Goal: Information Seeking & Learning: Learn about a topic

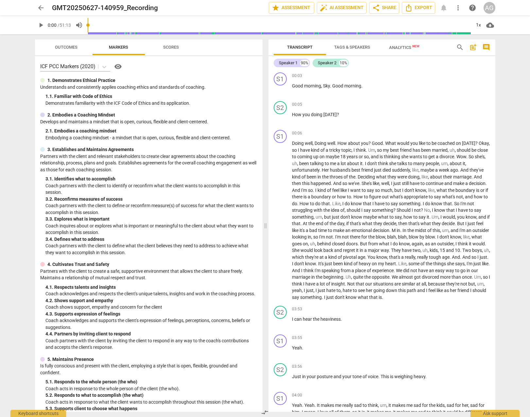
click at [37, 7] on span "arrow_back" at bounding box center [41, 8] width 8 height 8
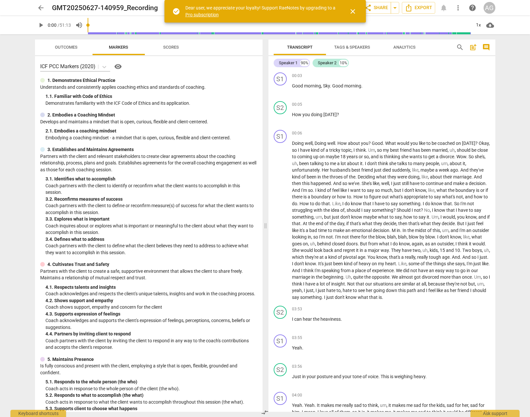
click at [21, 10] on div "arrow_back GMT20250627-140959_Recording edit star Assessment auto_fix_high AI A…" at bounding box center [264, 8] width 519 height 16
click at [353, 10] on span "close" at bounding box center [353, 12] width 8 height 8
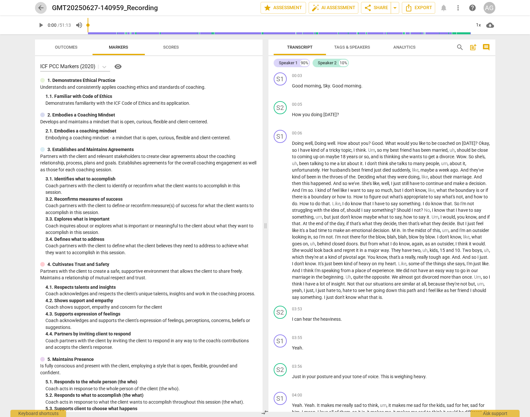
click at [39, 7] on span "arrow_back" at bounding box center [41, 8] width 8 height 8
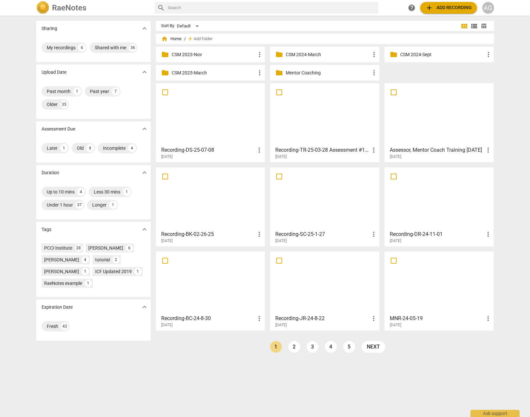
click at [304, 73] on p "Mentor Coaching" at bounding box center [327, 73] width 84 height 7
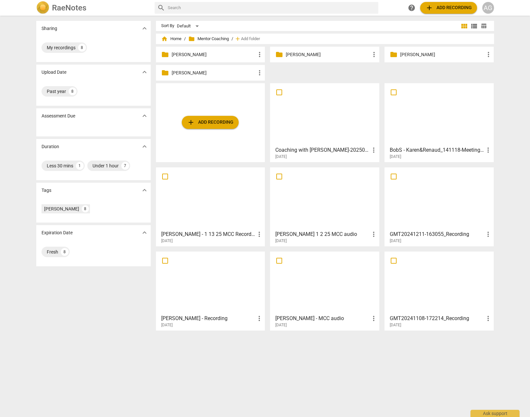
click at [328, 55] on p "[PERSON_NAME]" at bounding box center [327, 54] width 84 height 7
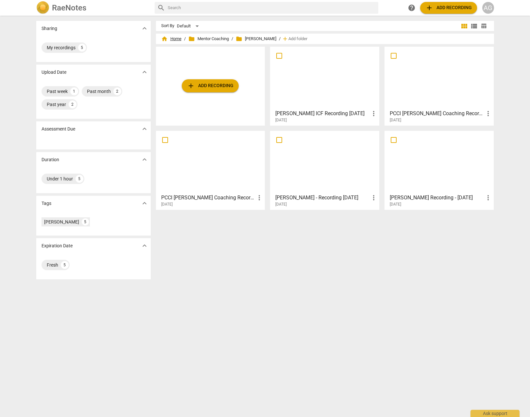
click at [171, 38] on span "home Home" at bounding box center [171, 39] width 20 height 7
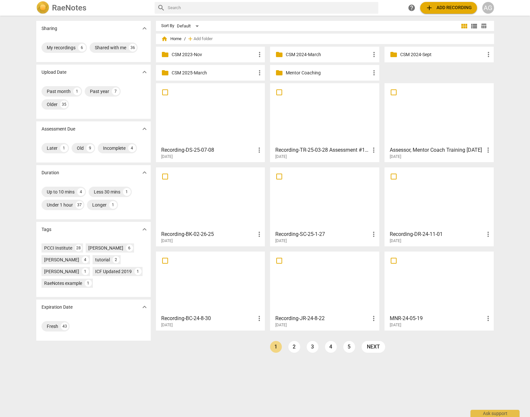
click at [208, 122] on div at bounding box center [210, 115] width 105 height 58
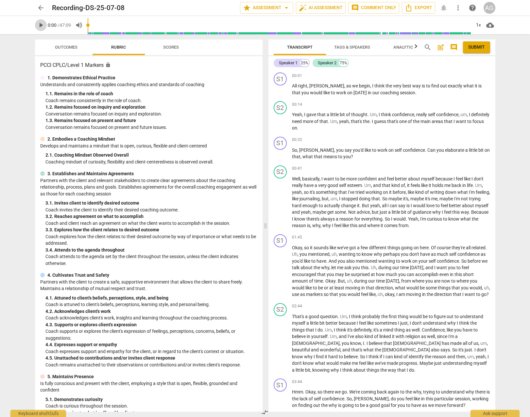
click at [41, 24] on span "play_arrow" at bounding box center [41, 25] width 8 height 8
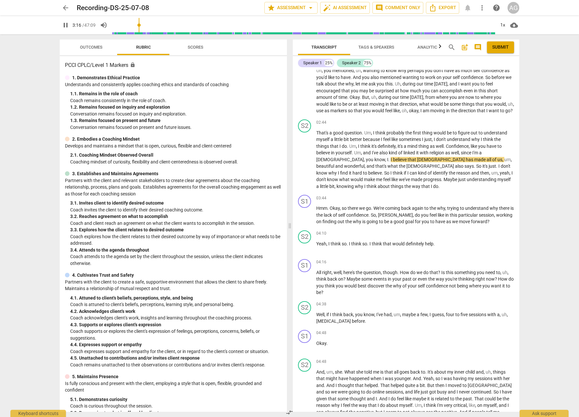
scroll to position [183, 0]
click at [503, 24] on div "1x" at bounding box center [503, 25] width 12 height 10
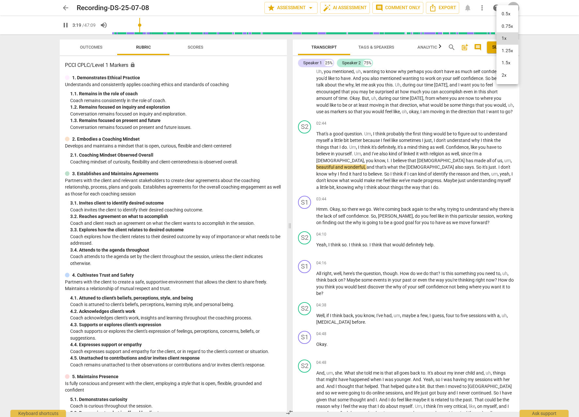
click at [507, 49] on li "1.25x" at bounding box center [508, 51] width 22 height 12
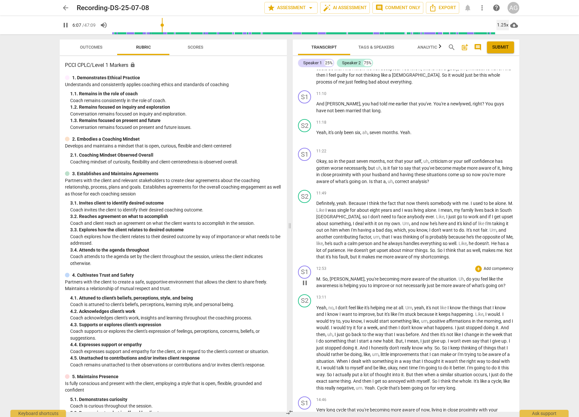
scroll to position [916, 0]
click at [486, 288] on p "M . So , [PERSON_NAME] , you're becoming more aware of the situation . Uh , do …" at bounding box center [416, 281] width 198 height 13
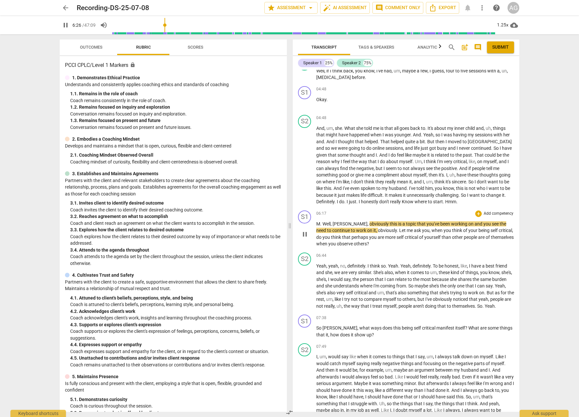
scroll to position [426, 0]
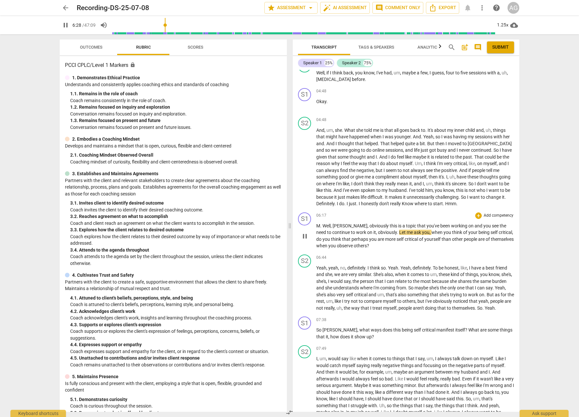
click at [502, 219] on p "Add competency" at bounding box center [498, 216] width 31 height 6
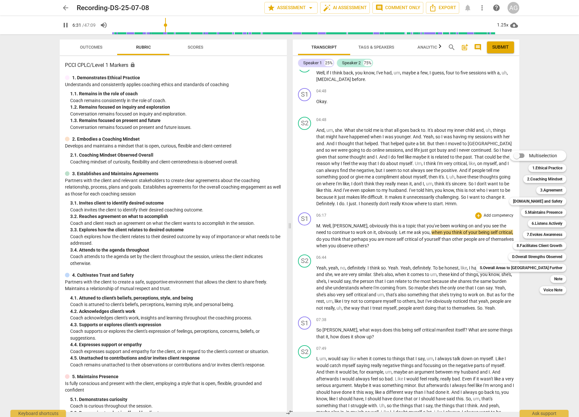
click at [407, 258] on div at bounding box center [289, 208] width 579 height 417
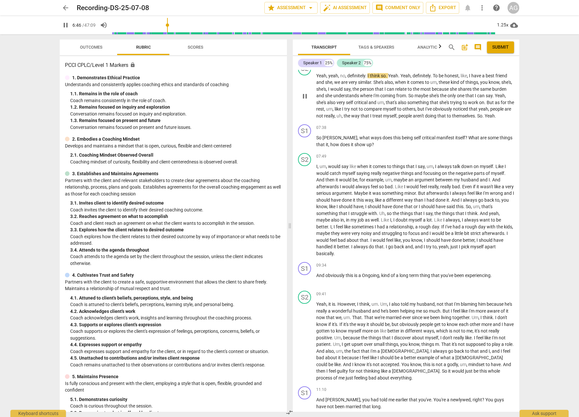
scroll to position [612, 0]
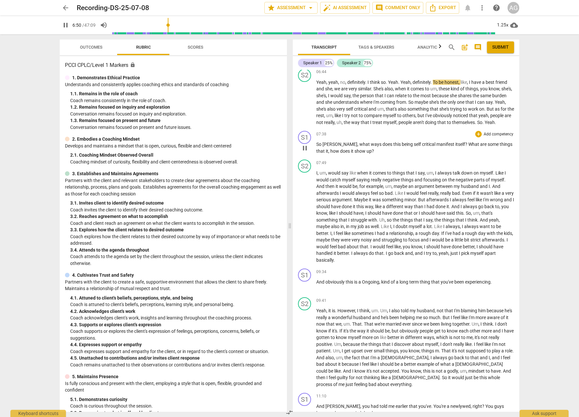
click at [365, 155] on p "So [PERSON_NAME] , what ways does this being self critical manifest itself ? Wh…" at bounding box center [416, 147] width 198 height 13
click at [364, 155] on p "So [PERSON_NAME] , what ways does this being self critical manifest itself ? Wh…" at bounding box center [416, 147] width 198 height 13
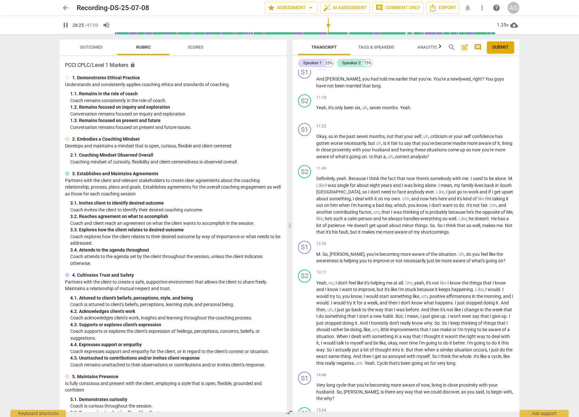
scroll to position [0, 0]
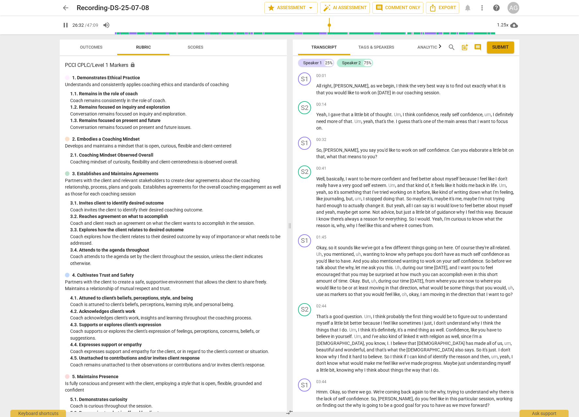
click at [465, 48] on span "post_add" at bounding box center [465, 47] width 8 height 8
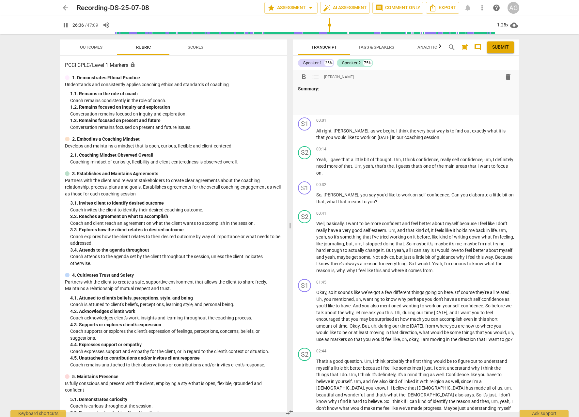
type input "1597"
click at [65, 26] on span "pause" at bounding box center [66, 25] width 8 height 8
type input "1605"
click at [315, 106] on p "Coach" at bounding box center [406, 107] width 216 height 7
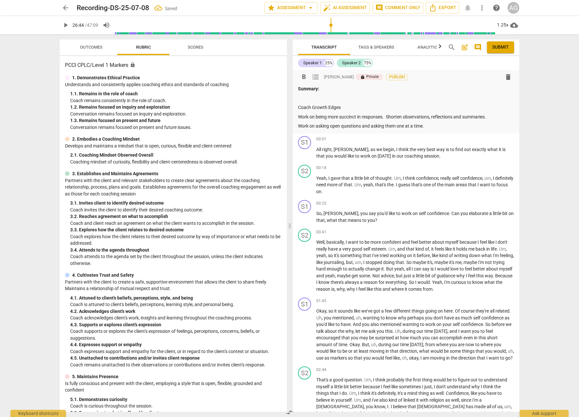
click at [302, 96] on p at bounding box center [406, 98] width 216 height 7
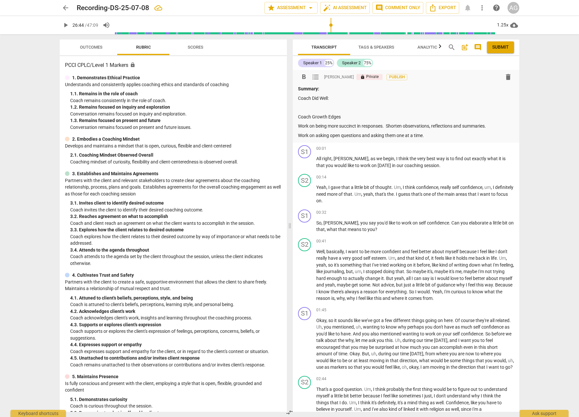
scroll to position [0, 0]
